Goal: Information Seeking & Learning: Learn about a topic

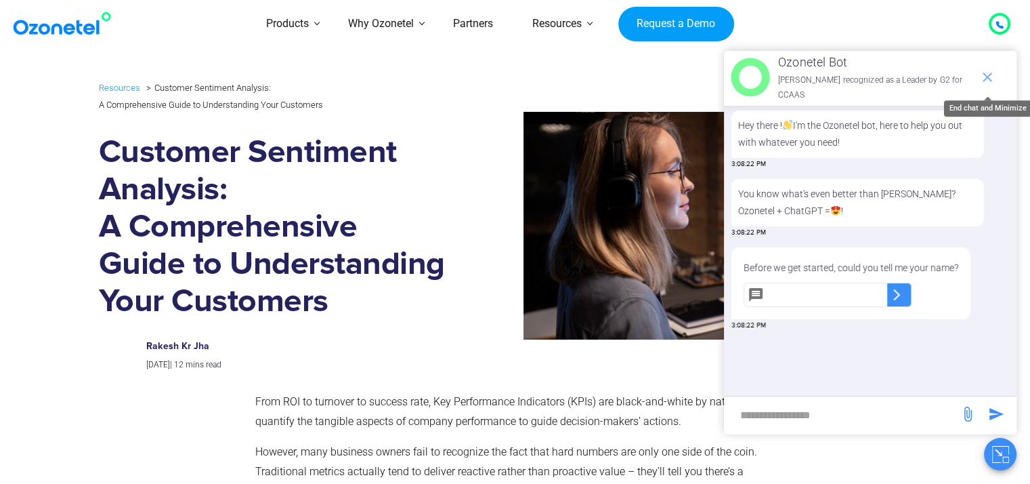
click at [989, 74] on icon "end chat or minimize" at bounding box center [987, 76] width 9 height 9
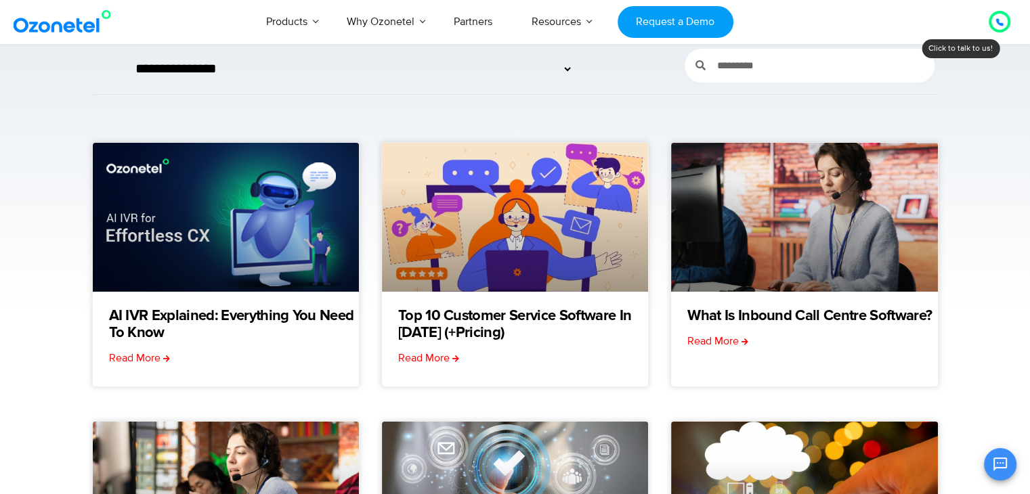
scroll to position [163, 0]
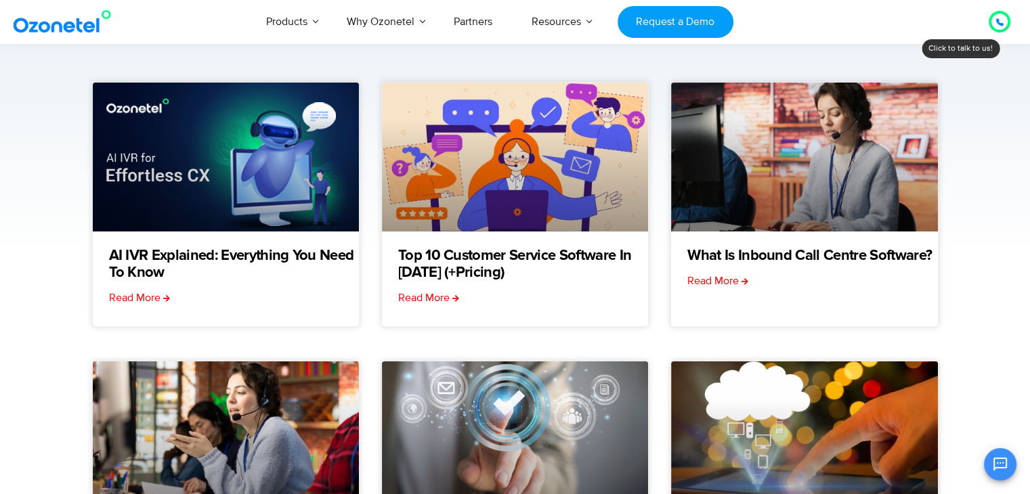
drag, startPoint x: 0, startPoint y: 0, endPoint x: 1036, endPoint y: 215, distance: 1058.3
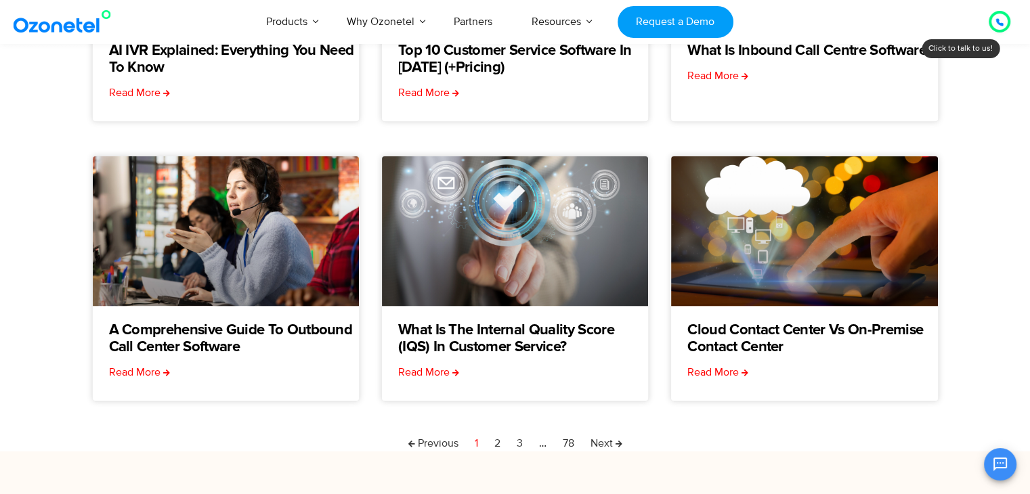
scroll to position [370, 0]
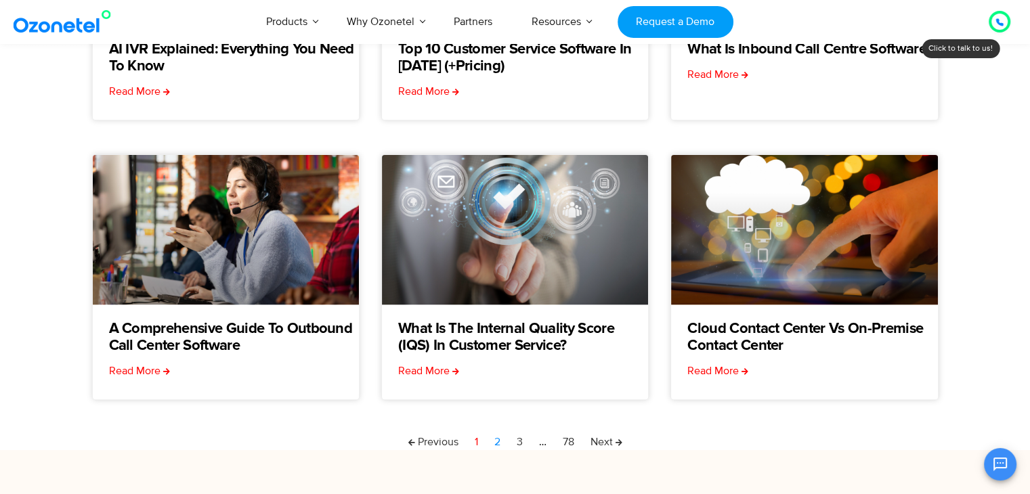
click at [497, 442] on link "Page 2" at bounding box center [497, 442] width 6 height 16
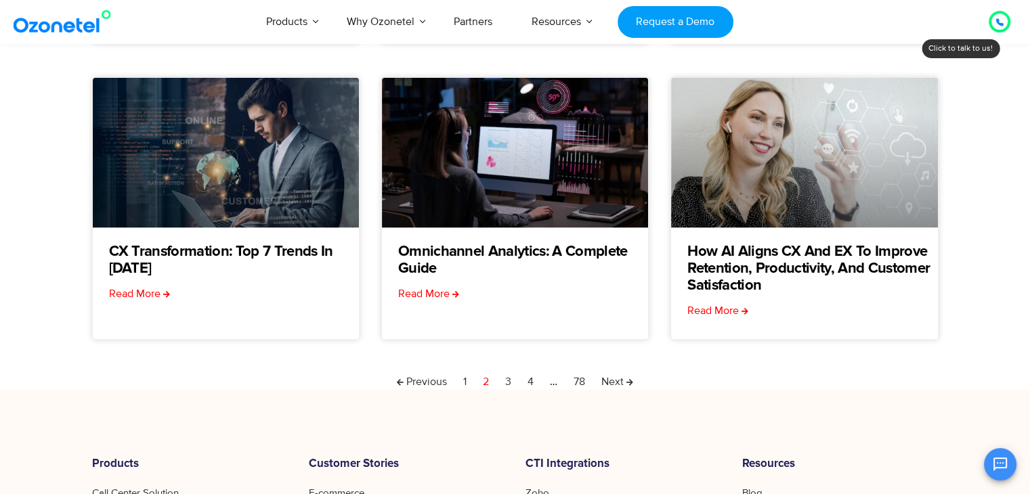
scroll to position [452, 0]
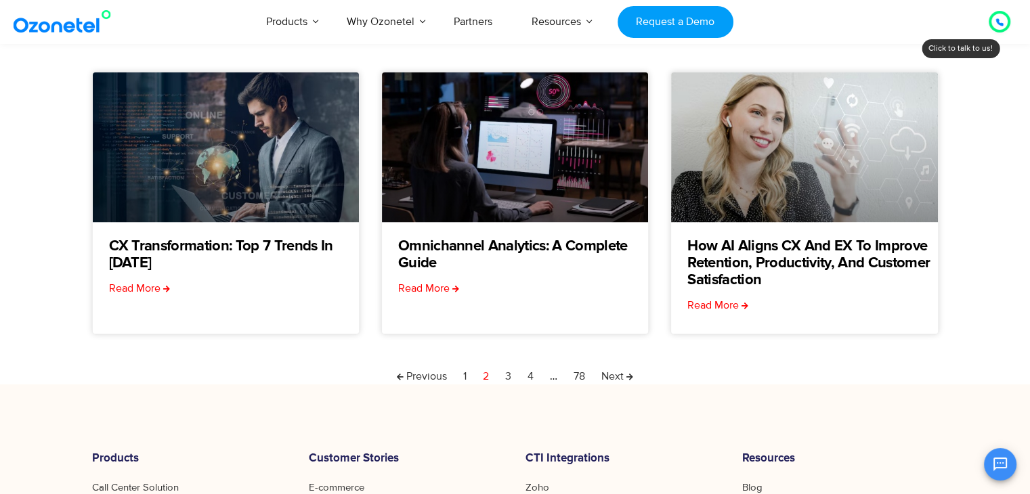
click at [505, 377] on nav "Previous Page 1 Page 2 Page 3 Page 4 … Page 78 Next" at bounding box center [515, 376] width 847 height 16
click at [509, 377] on link "Page 3" at bounding box center [508, 376] width 6 height 16
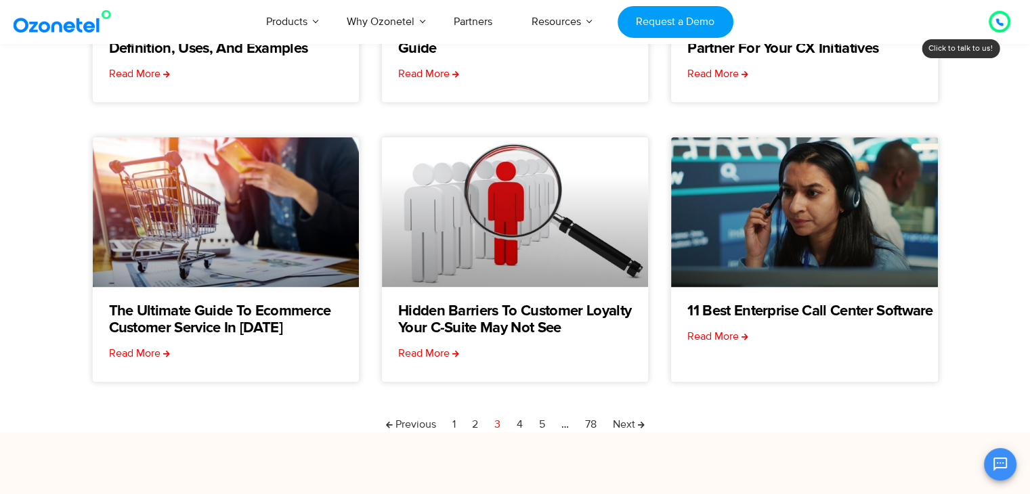
scroll to position [396, 0]
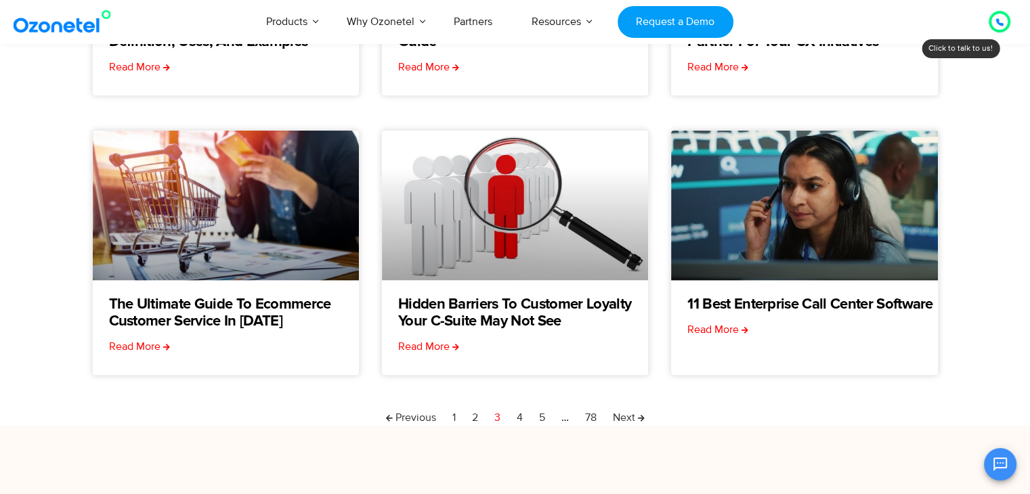
drag, startPoint x: 1040, startPoint y: 52, endPoint x: 1040, endPoint y: 188, distance: 135.5
click at [1029, 188] on html "USA : +1-408-440-54451-408-440-5445 INDIA : 1800-123-150150 Click to talk to us…" at bounding box center [515, 295] width 1030 height 1378
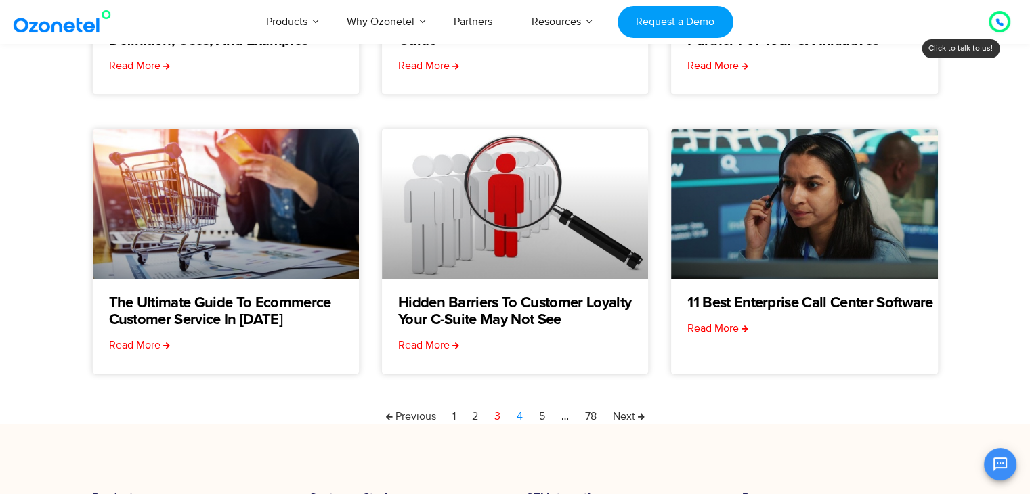
click at [519, 417] on link "Page 4" at bounding box center [520, 416] width 6 height 16
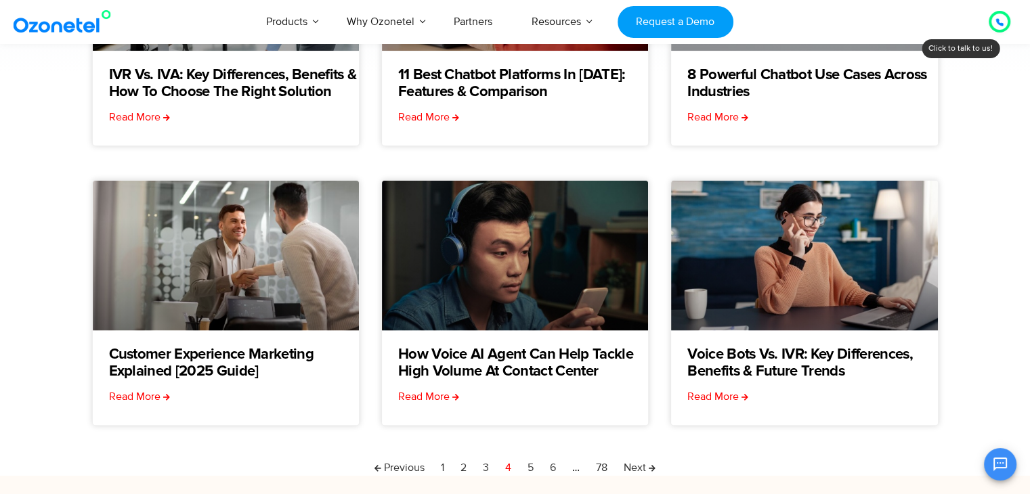
scroll to position [373, 0]
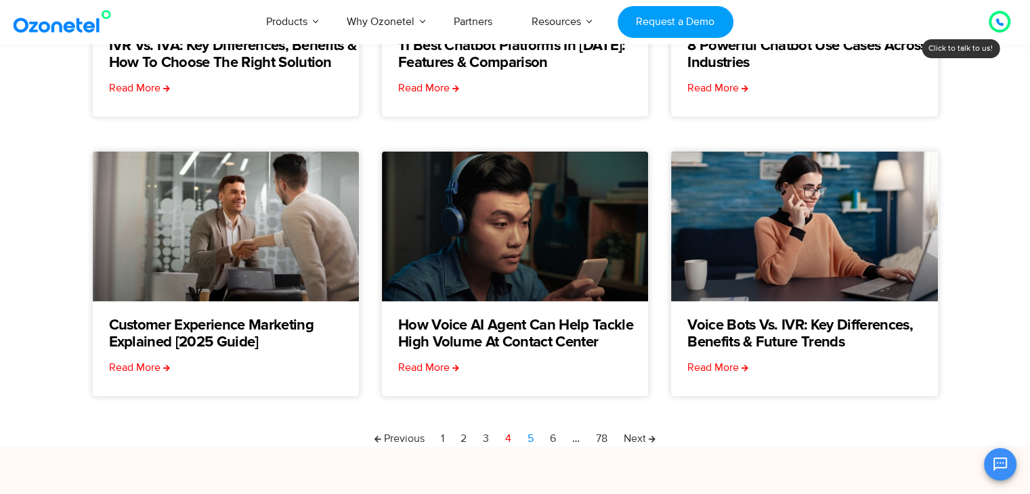
click at [529, 438] on link "Page 5" at bounding box center [531, 439] width 6 height 16
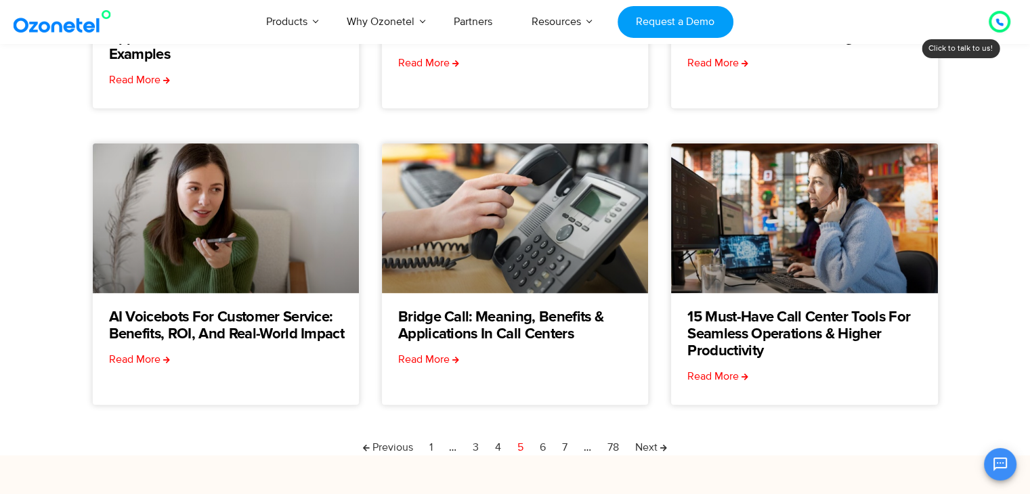
scroll to position [420, 0]
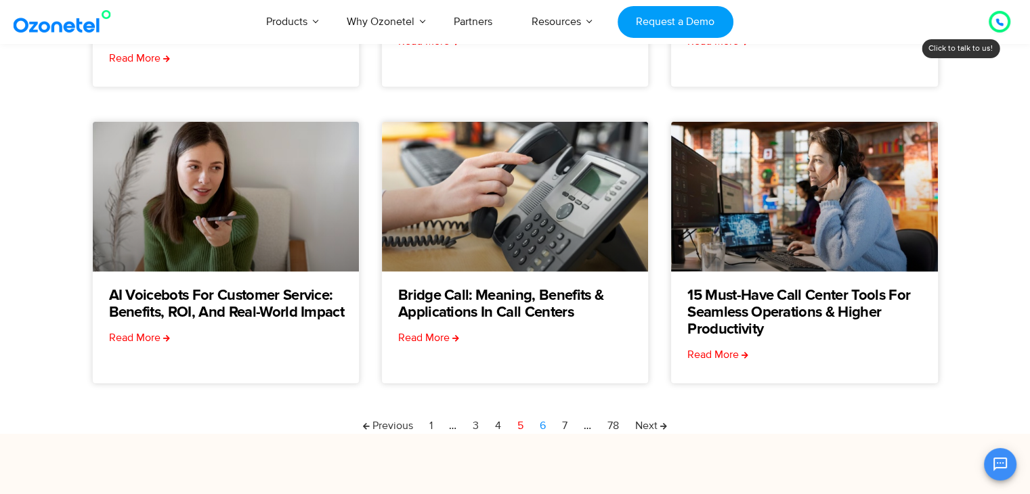
click at [543, 427] on link "Page 6" at bounding box center [543, 426] width 6 height 16
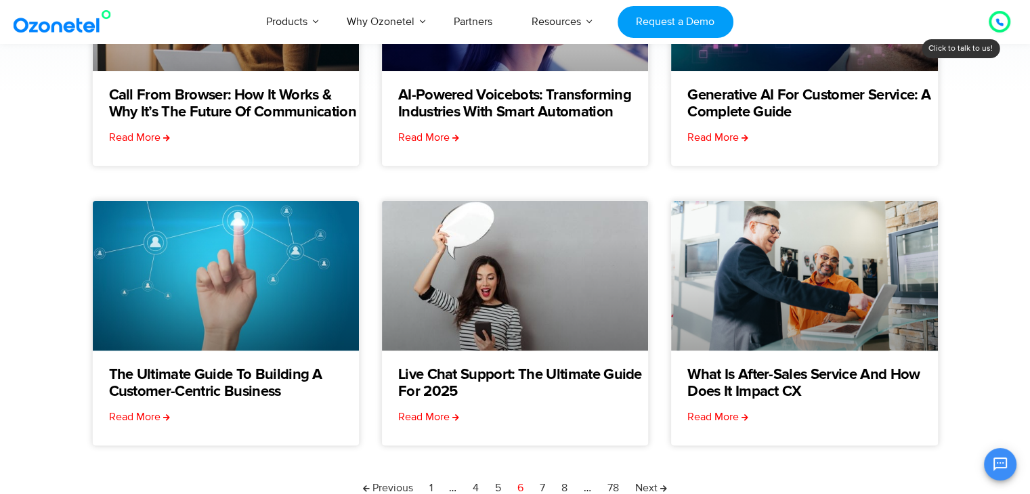
scroll to position [325, 0]
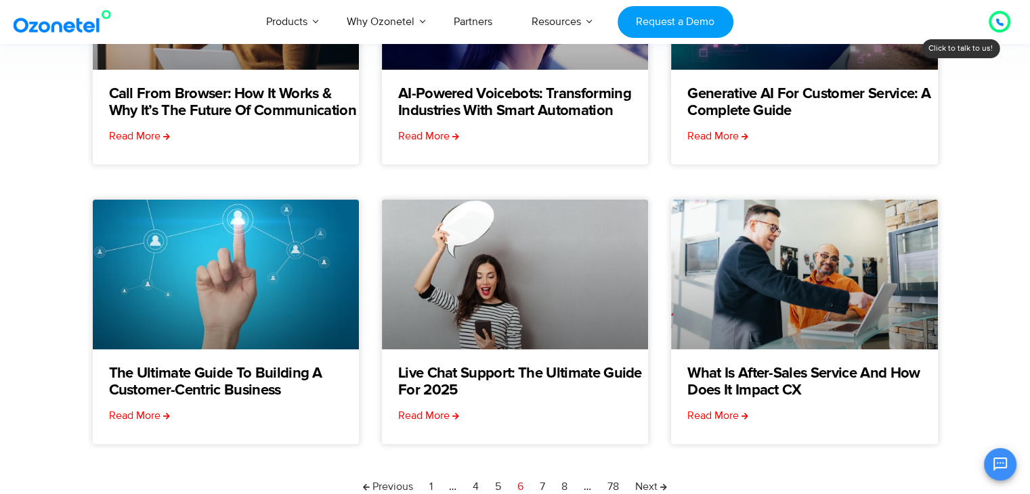
drag, startPoint x: 1040, startPoint y: 64, endPoint x: 1040, endPoint y: 175, distance: 111.1
click at [1029, 175] on html "[GEOGRAPHIC_DATA] : +1-408-440-54451-408-440-5445 [GEOGRAPHIC_DATA] : [PHONE_NU…" at bounding box center [515, 364] width 1030 height 1378
